Goal: Navigation & Orientation: Find specific page/section

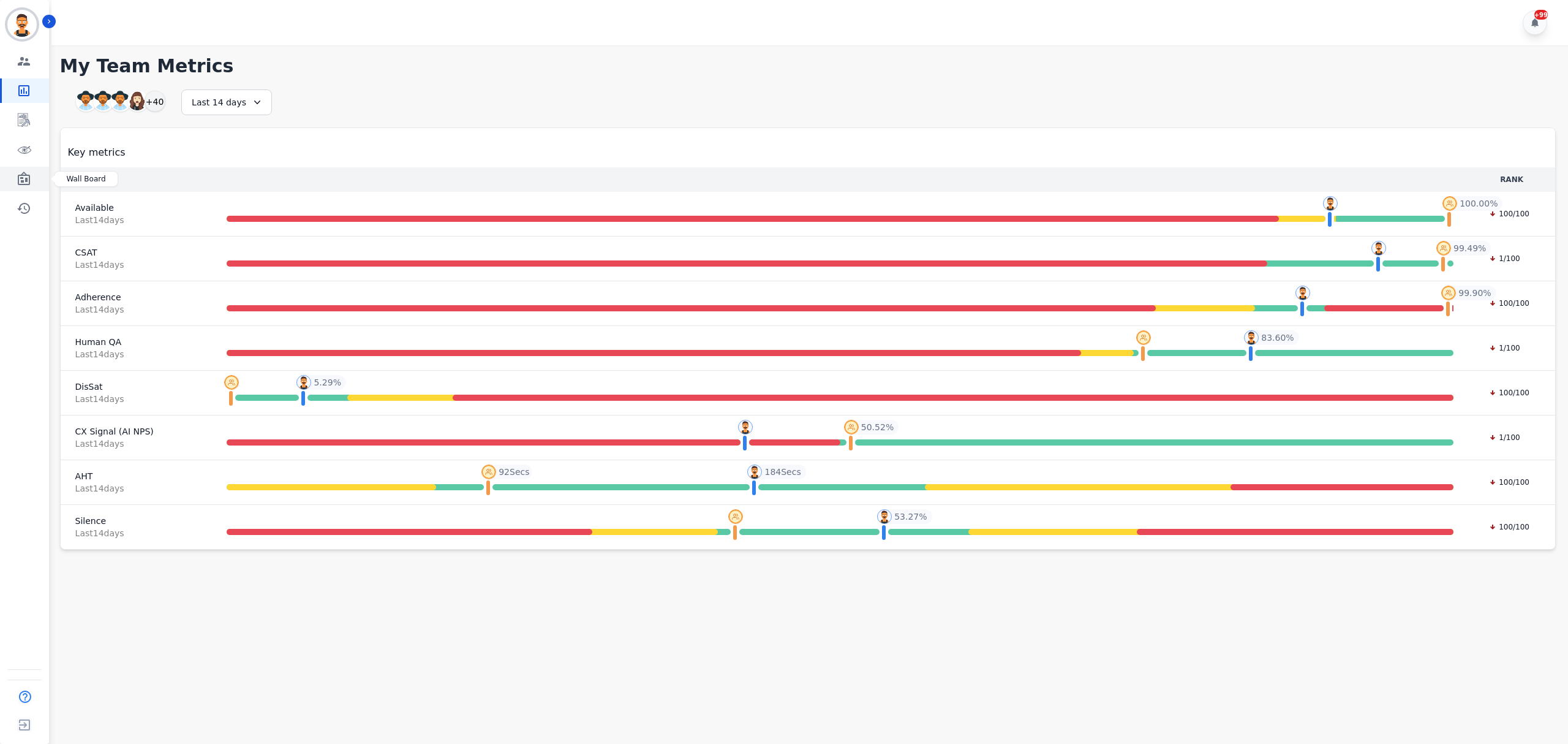
click at [27, 186] on link "Sidebar" at bounding box center [25, 179] width 47 height 24
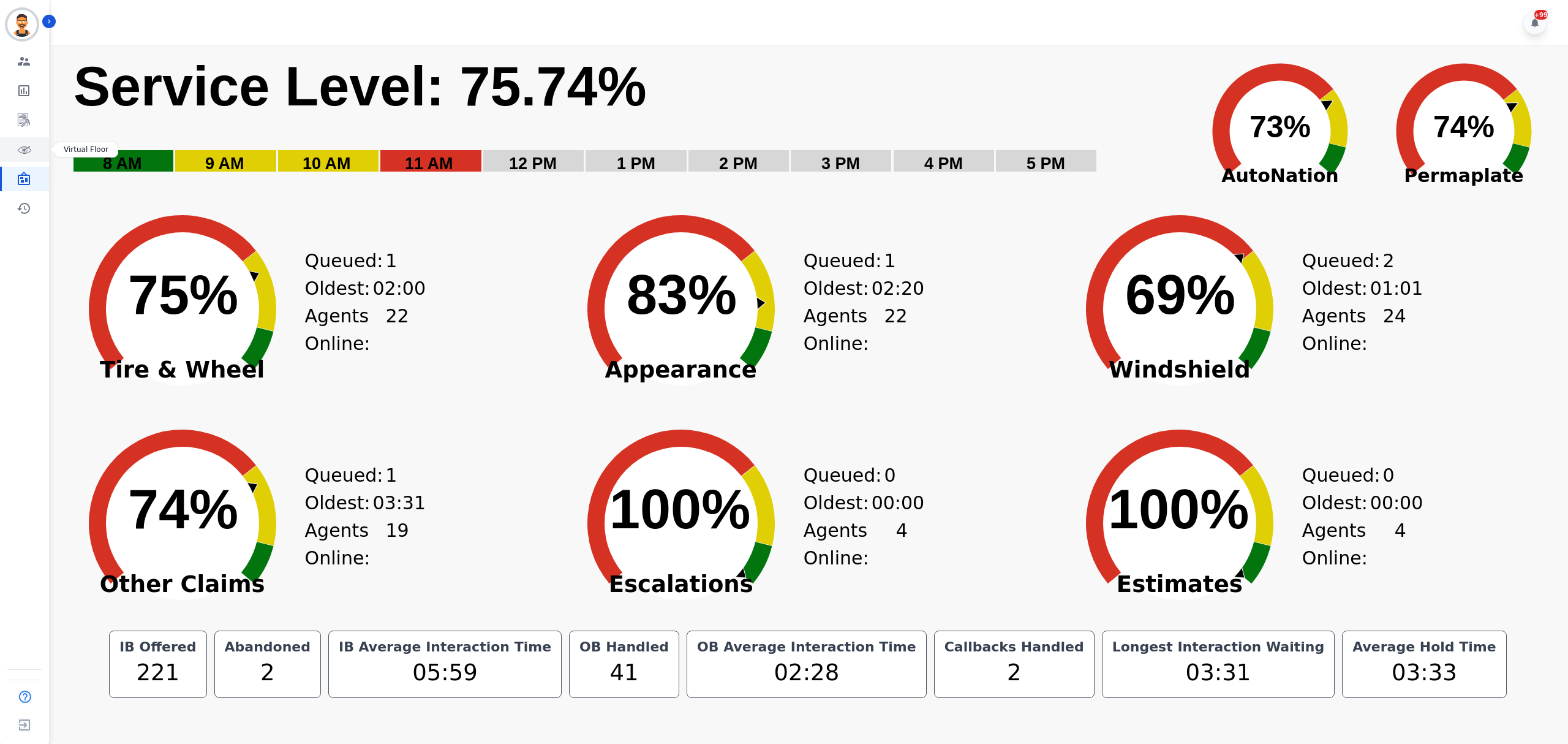
click at [16, 157] on link "Sidebar" at bounding box center [25, 149] width 47 height 24
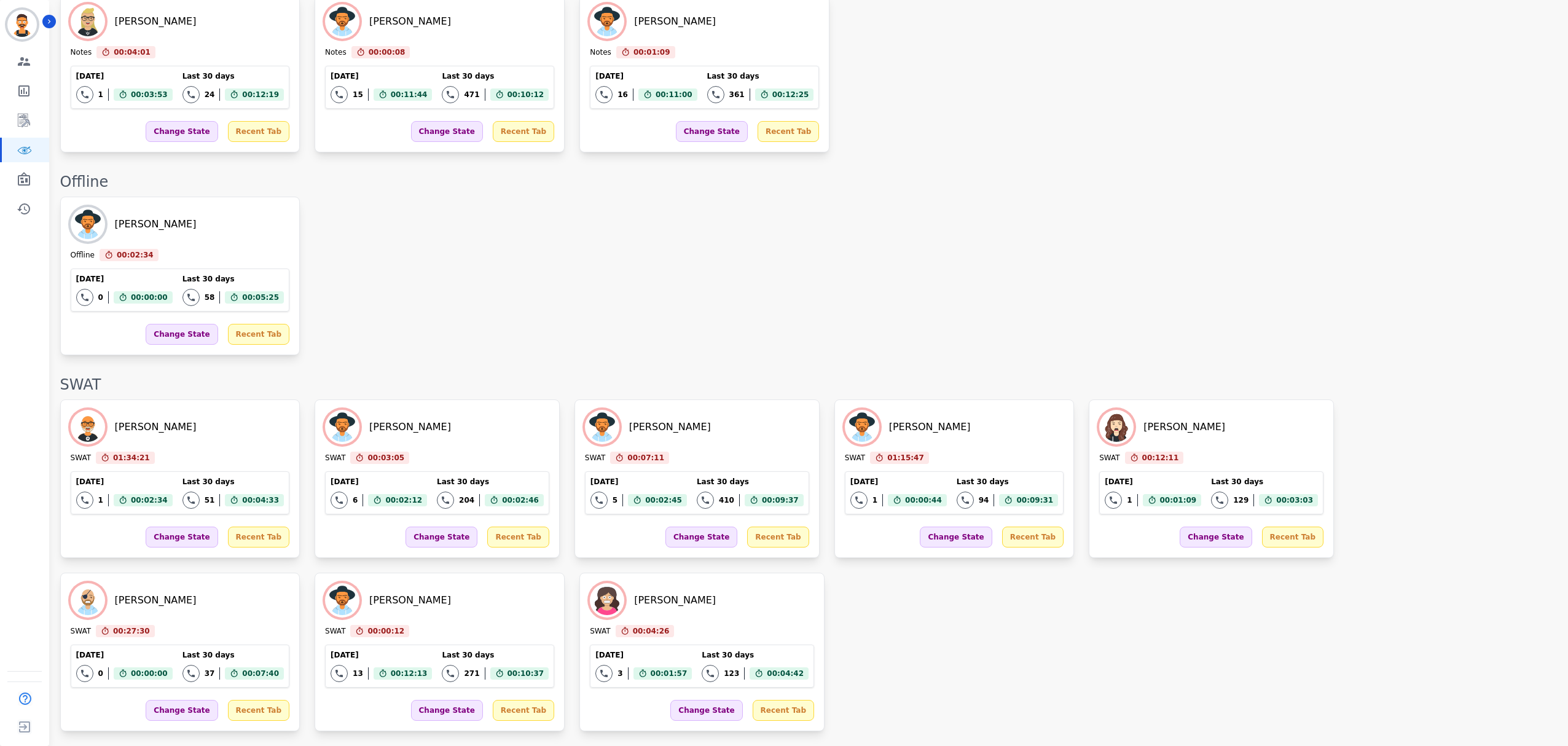
scroll to position [2155, 0]
